Goal: Check status: Check status

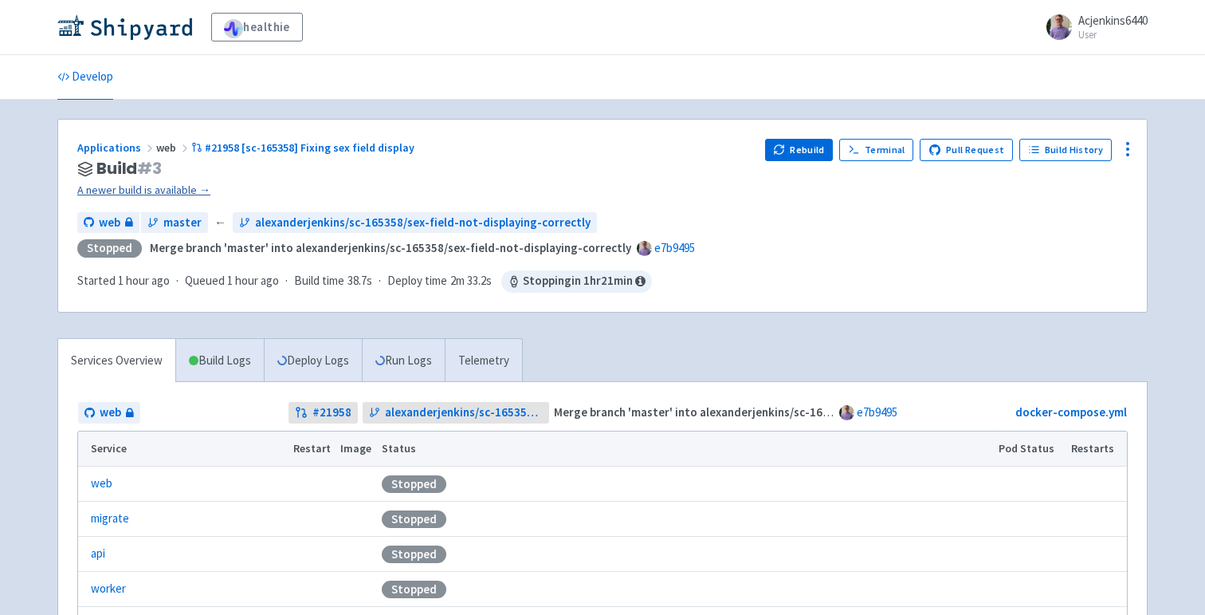
click at [190, 187] on link "A newer build is available →" at bounding box center [414, 190] width 675 height 18
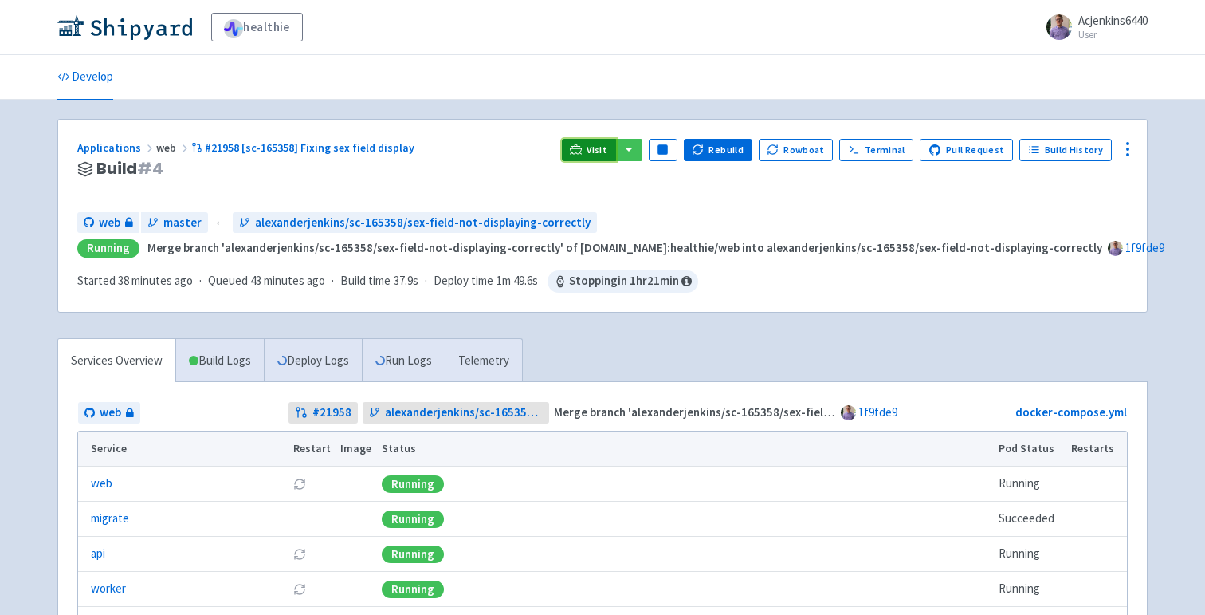
click at [583, 156] on link "Visit" at bounding box center [589, 150] width 54 height 22
click at [596, 151] on link "Visit" at bounding box center [589, 150] width 54 height 22
